Goal: Transaction & Acquisition: Obtain resource

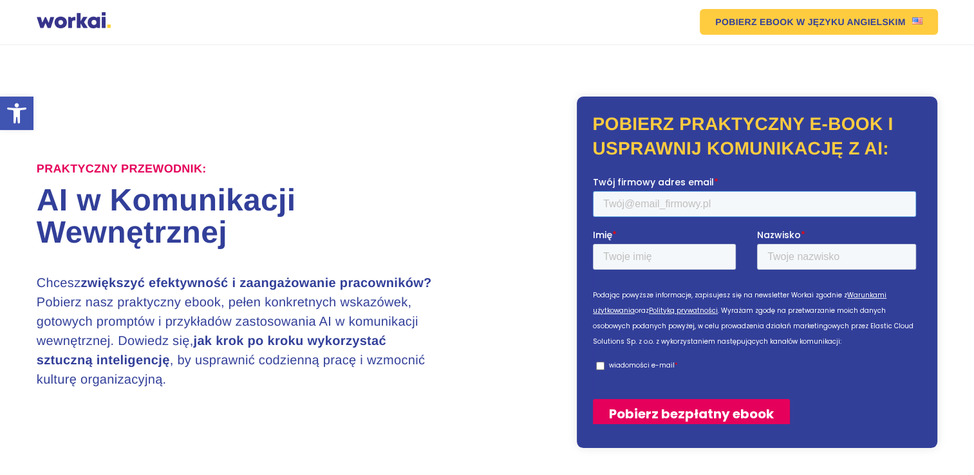
drag, startPoint x: 593, startPoint y: 176, endPoint x: 606, endPoint y: 206, distance: 33.1
click at [606, 206] on input "Twój firmowy adres email *" at bounding box center [754, 204] width 323 height 26
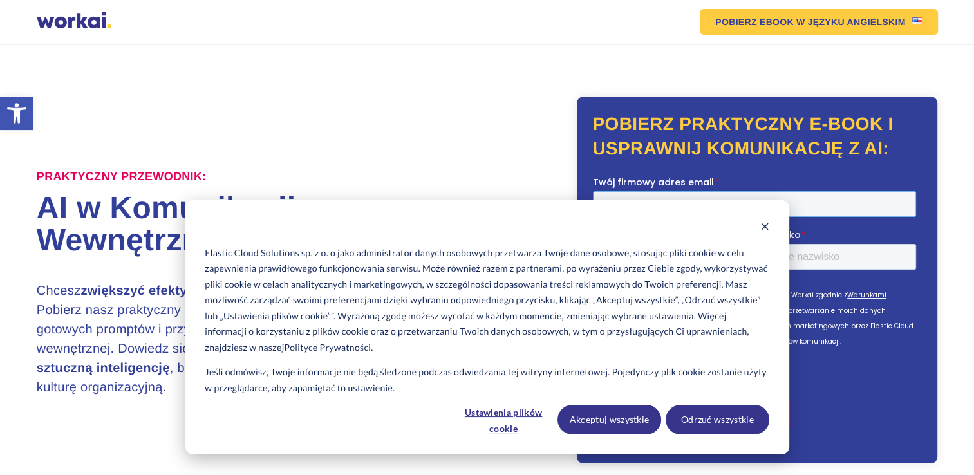
type input "eduzerowaste@gmail.com"
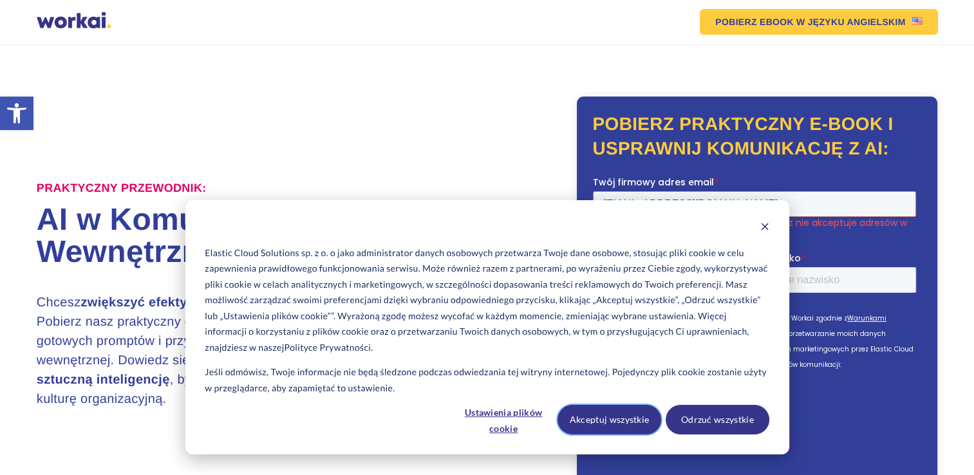
click at [615, 418] on button "Akceptuj wszystkie" at bounding box center [609, 420] width 104 height 30
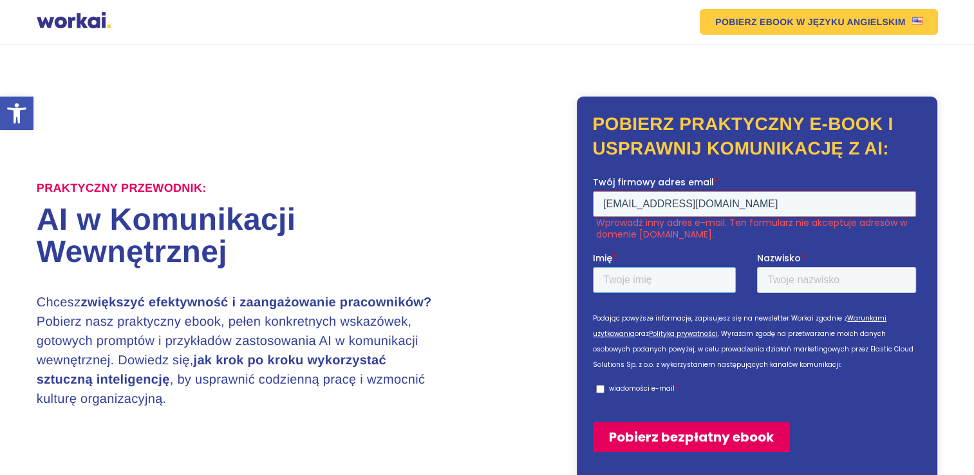
click at [622, 279] on input "Imię *" at bounding box center [664, 280] width 143 height 26
type input "Sylwia"
click at [792, 282] on input "Nazwisko *" at bounding box center [836, 280] width 159 height 26
type input "Kubina-Mykytyn"
click at [599, 390] on input "wiadomości e-mail *" at bounding box center [600, 389] width 8 height 8
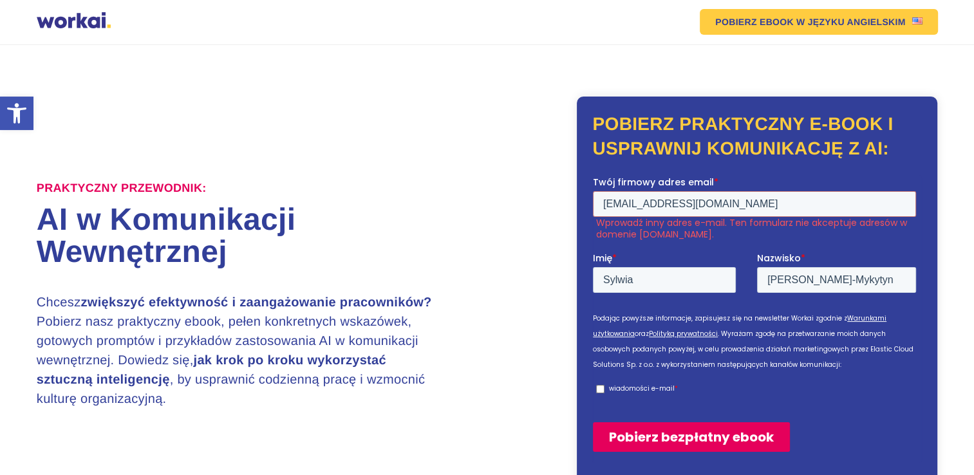
checkbox input "true"
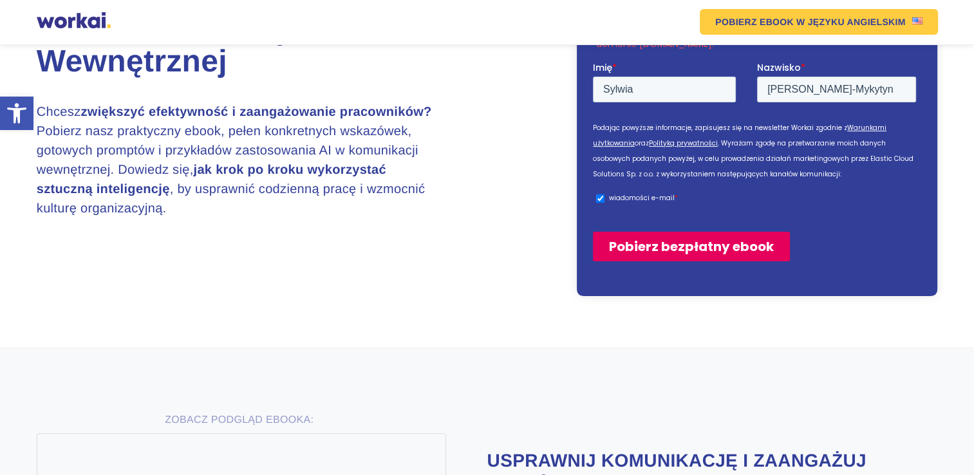
scroll to position [193, 0]
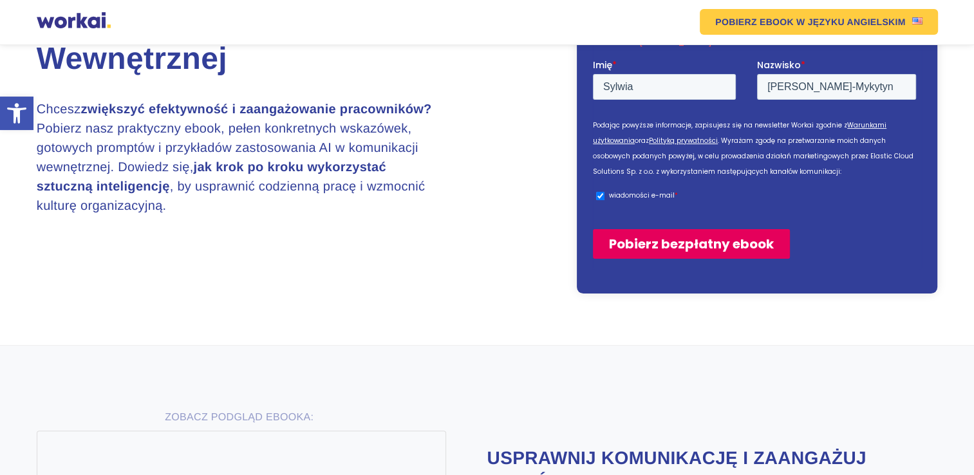
click at [653, 244] on input "Pobierz bezpłatny ebook" at bounding box center [691, 244] width 197 height 30
click at [714, 243] on input "Pobierz bezpłatny ebook" at bounding box center [691, 244] width 197 height 30
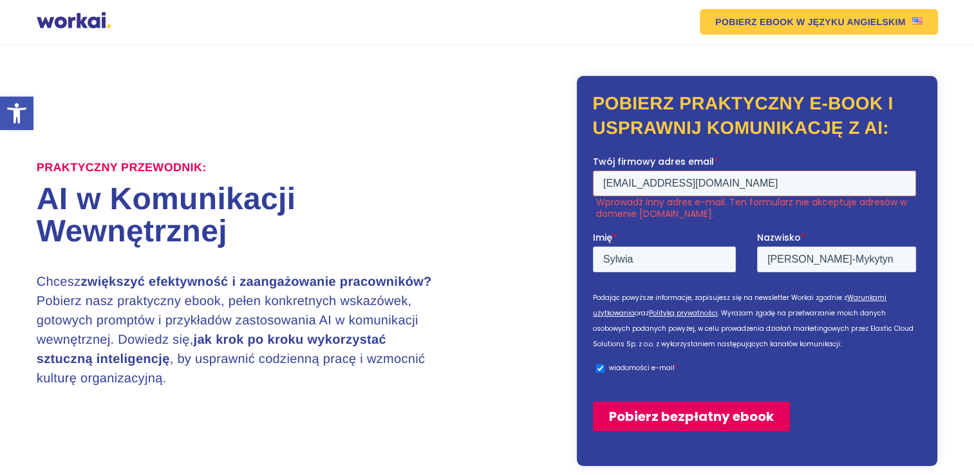
scroll to position [0, 0]
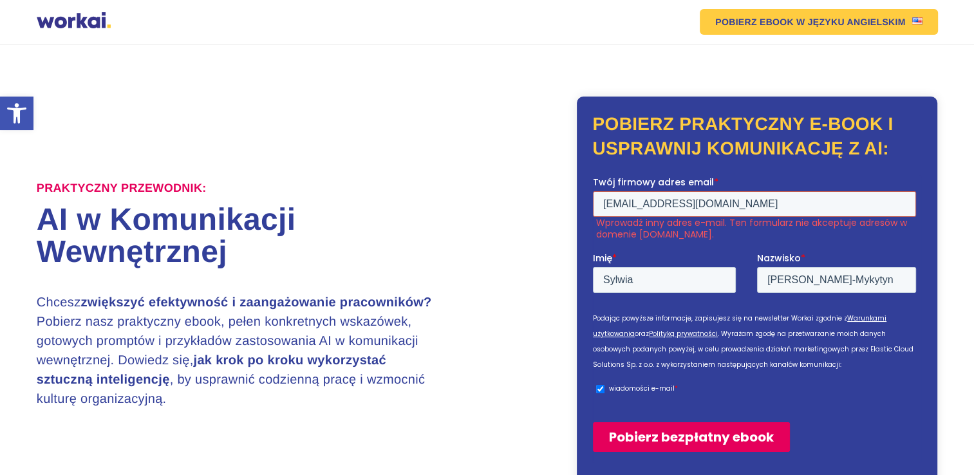
drag, startPoint x: 736, startPoint y: 205, endPoint x: 595, endPoint y: 205, distance: 140.3
click at [595, 205] on input "eduzerowaste@gmail.com" at bounding box center [754, 204] width 323 height 26
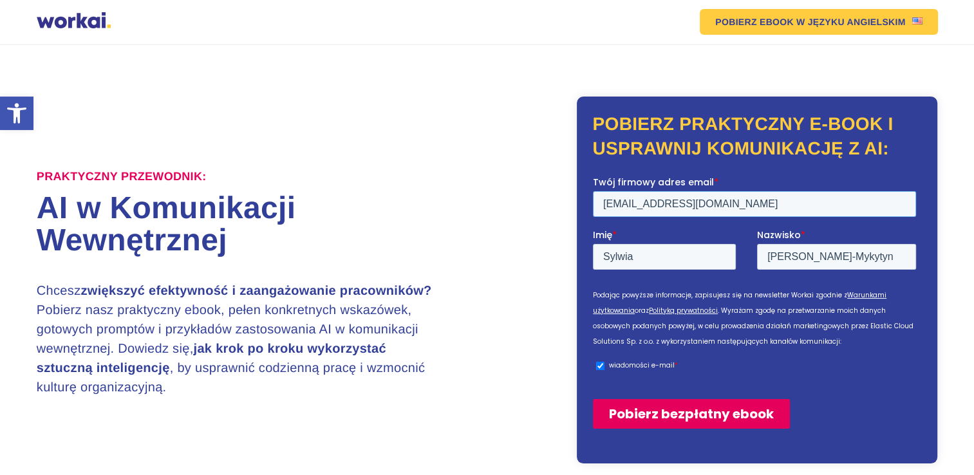
click at [675, 205] on input "Sylwia.Kubina_Mykytyn@pro-cultura.pl" at bounding box center [754, 204] width 323 height 26
type input "Sylwia.Kubina-Mykytyn@pro-cultura.pl"
click at [646, 416] on input "Pobierz bezpłatny ebook" at bounding box center [691, 414] width 197 height 30
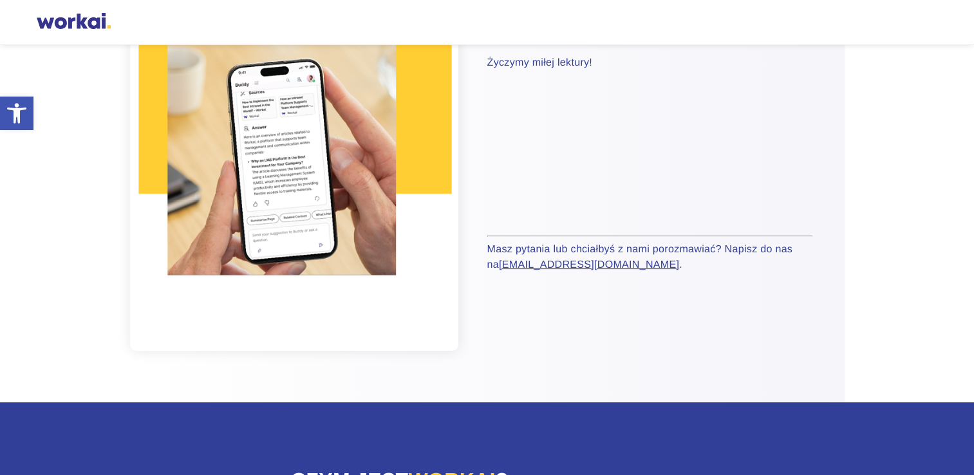
scroll to position [386, 0]
